Goal: Task Accomplishment & Management: Manage account settings

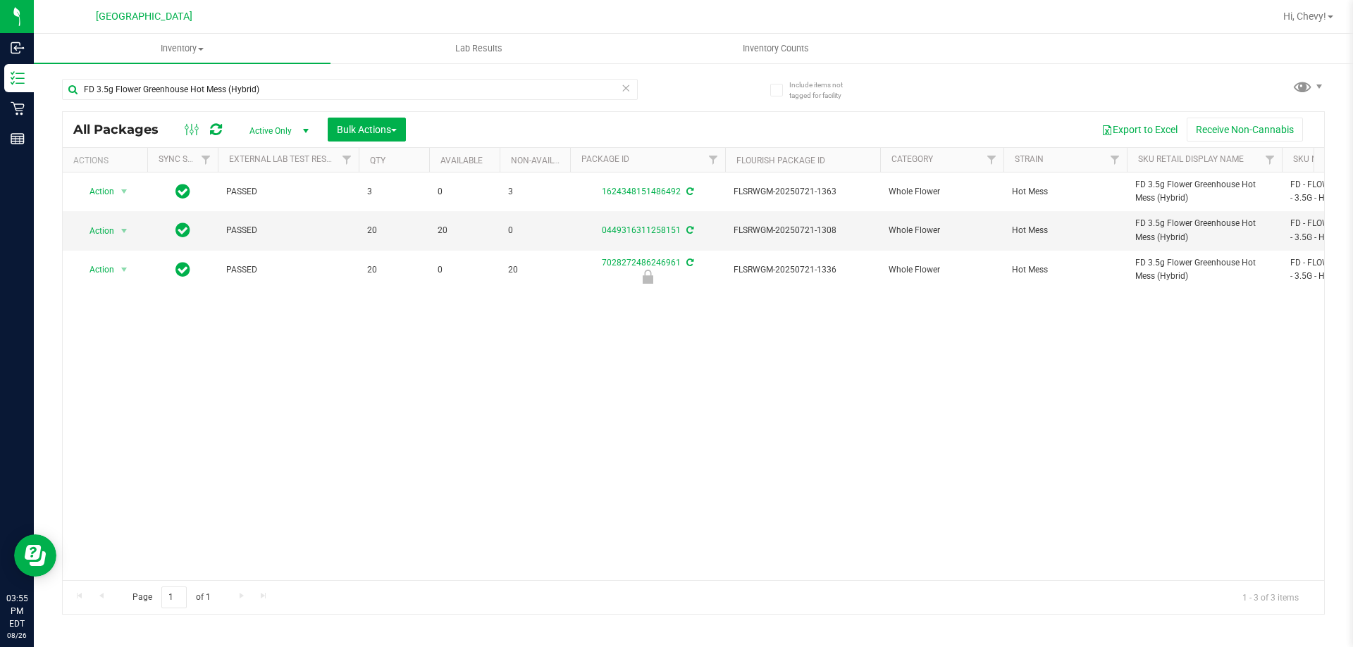
click at [271, 97] on input "FD 3.5g Flower Greenhouse Hot Mess (Hybrid)" at bounding box center [350, 89] width 576 height 21
type input "F"
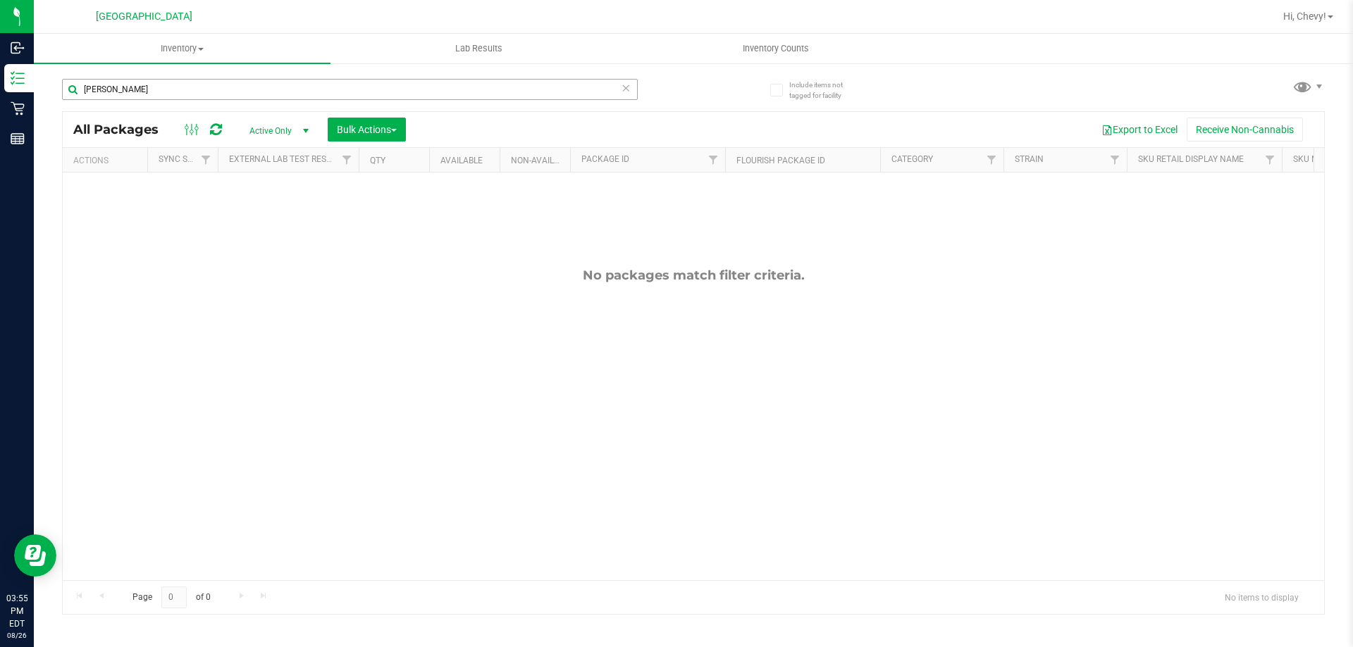
click at [228, 92] on input "[PERSON_NAME]" at bounding box center [350, 89] width 576 height 21
type input "g"
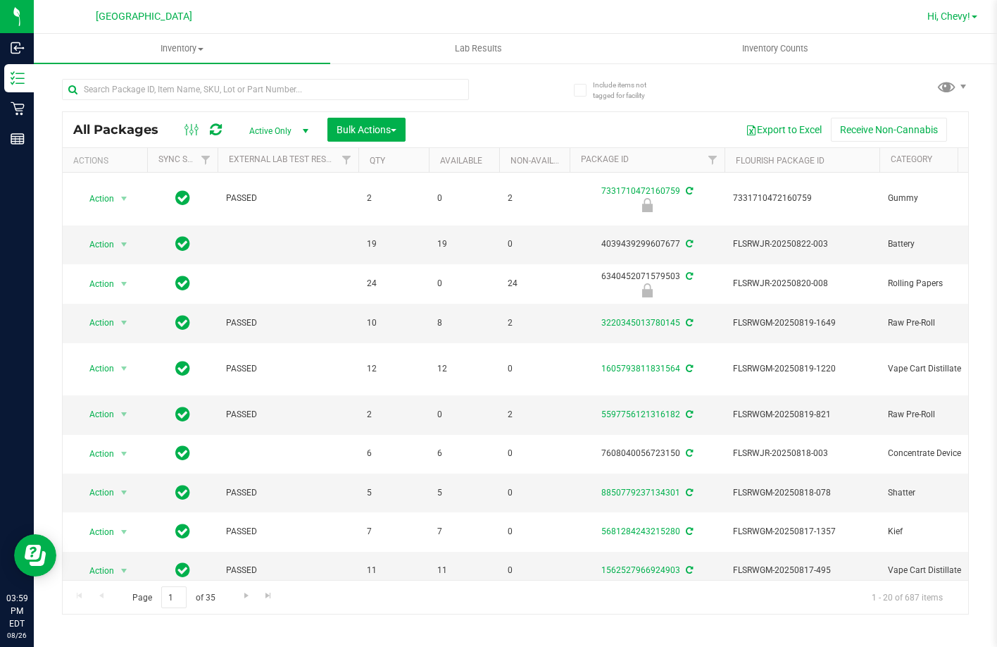
click at [947, 20] on span "Hi, Chevy!" at bounding box center [949, 16] width 43 height 11
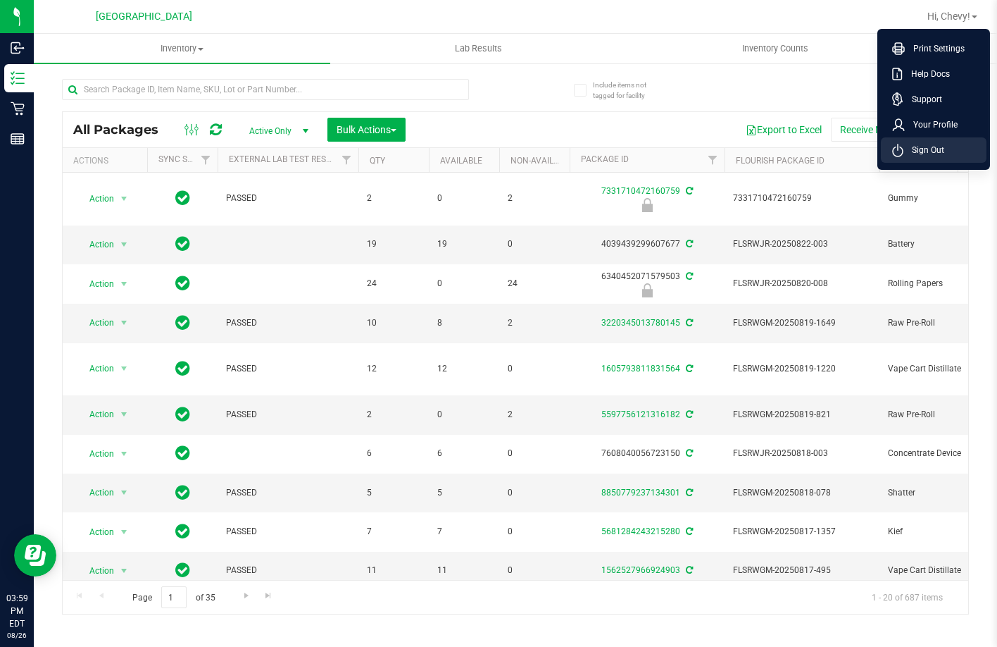
click at [915, 149] on span "Sign Out" at bounding box center [924, 150] width 41 height 14
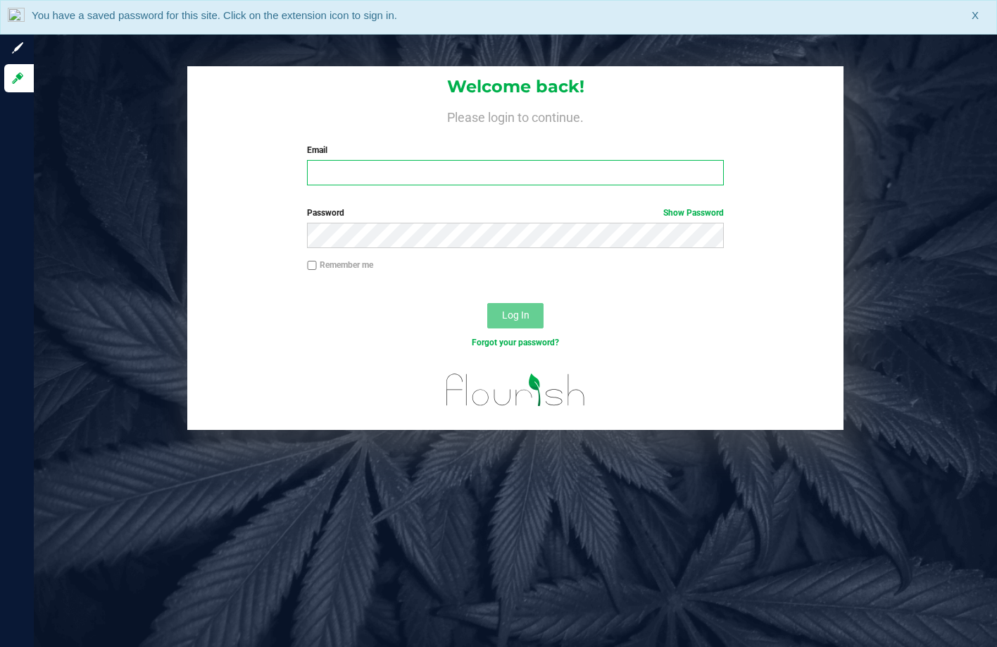
click at [373, 174] on input "Email" at bounding box center [515, 172] width 416 height 25
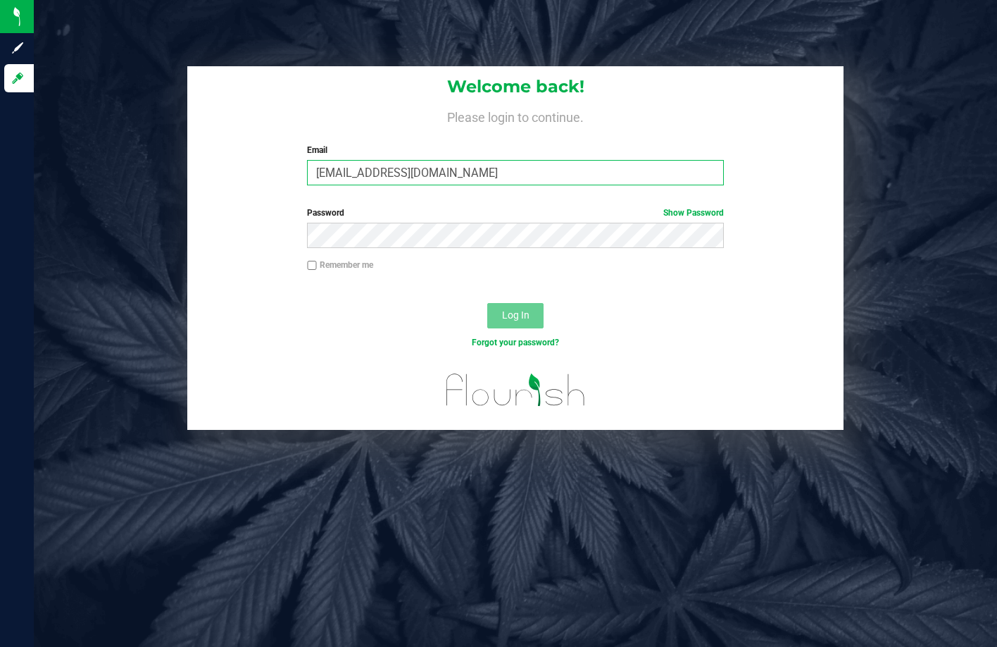
type input "[EMAIL_ADDRESS][DOMAIN_NAME]"
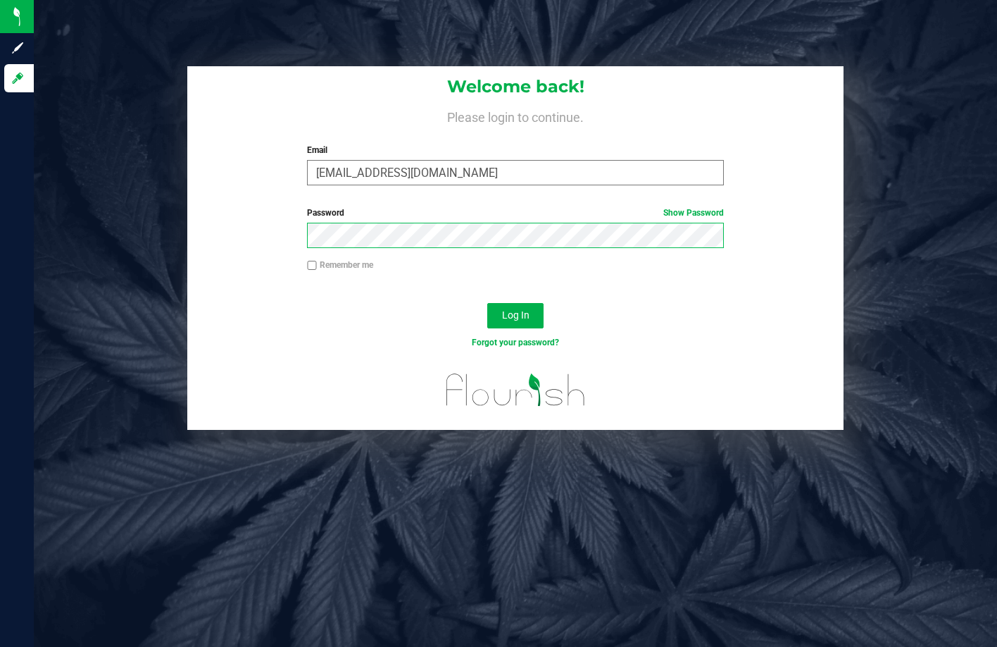
click at [487, 303] on button "Log In" at bounding box center [515, 315] width 56 height 25
